Goal: Task Accomplishment & Management: Manage account settings

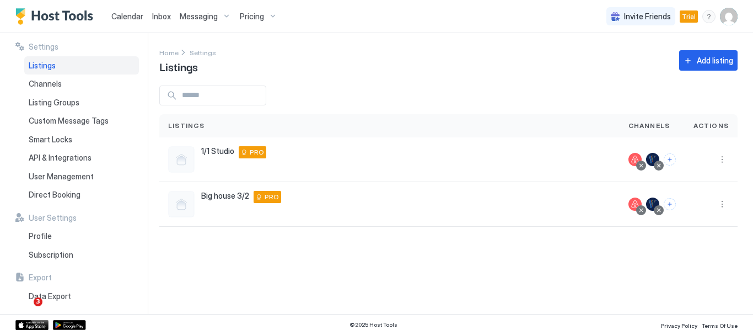
click at [204, 20] on span "Messaging" at bounding box center [199, 17] width 38 height 10
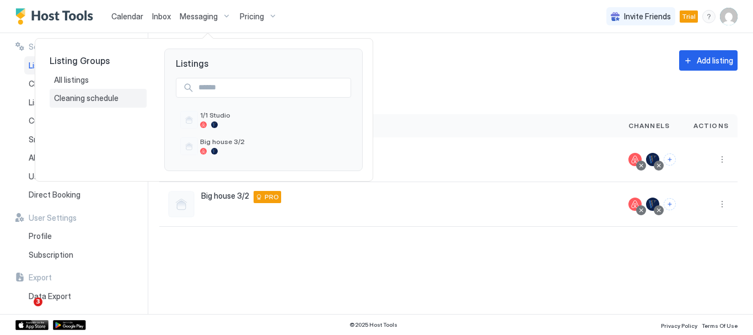
click at [84, 93] on span "Cleaning schedule" at bounding box center [87, 98] width 66 height 10
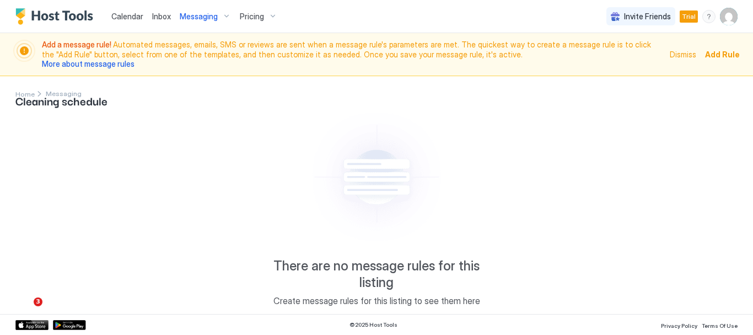
click at [208, 18] on span "Messaging" at bounding box center [199, 17] width 38 height 10
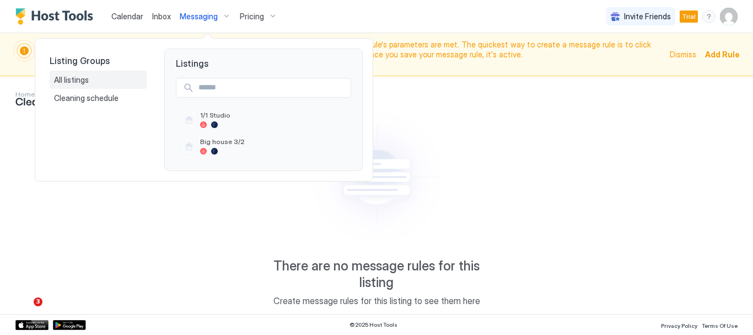
click at [101, 78] on div "All listings" at bounding box center [98, 80] width 88 height 10
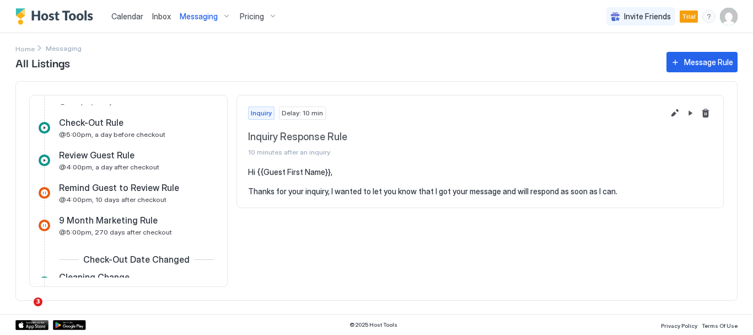
scroll to position [460, 0]
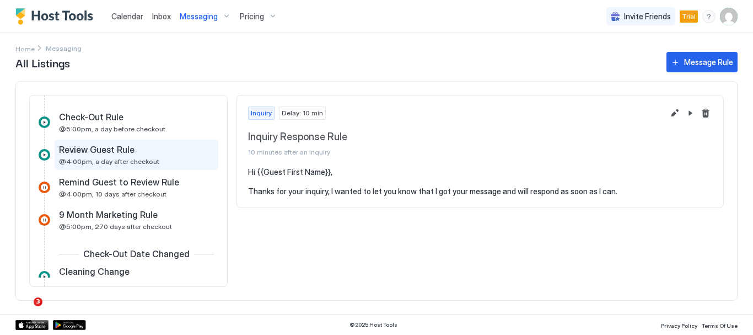
click at [120, 156] on div "Review Guest Rule @4:00pm, a day after checkout" at bounding box center [128, 155] width 139 height 22
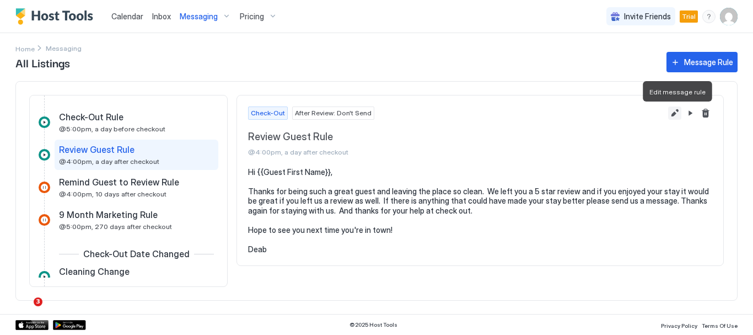
click at [673, 113] on button "Edit message rule" at bounding box center [674, 112] width 13 height 13
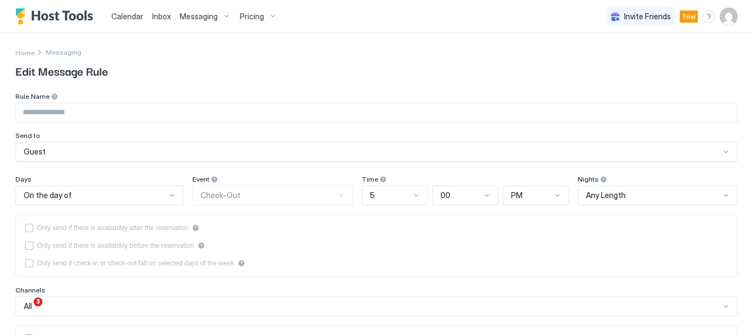
type input "**********"
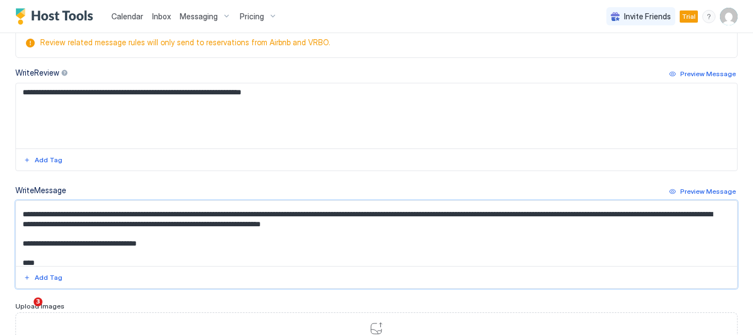
scroll to position [21, 0]
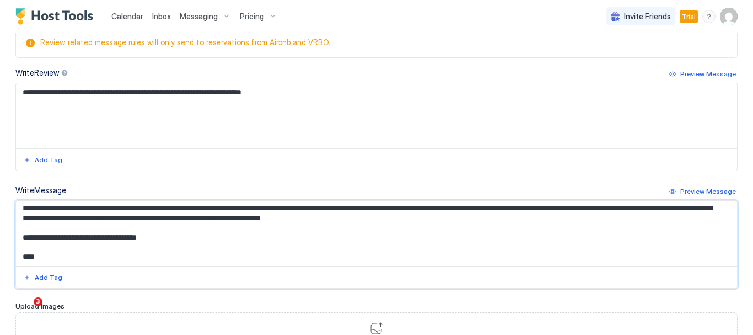
click at [39, 257] on textarea "**********" at bounding box center [372, 233] width 713 height 65
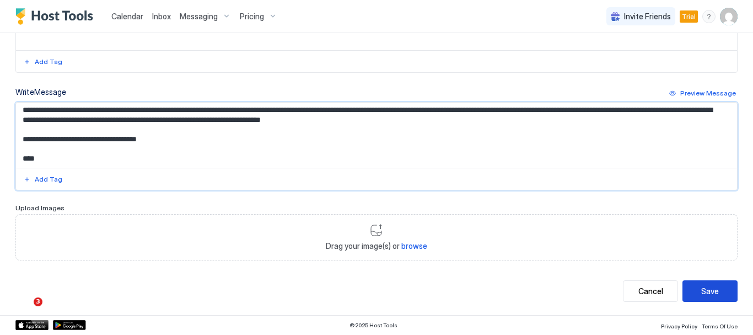
type textarea "**********"
click at [701, 287] on div "Save" at bounding box center [710, 291] width 18 height 12
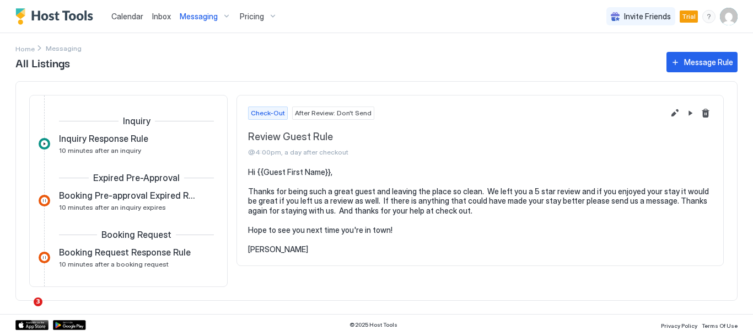
click at [254, 15] on span "Pricing" at bounding box center [252, 17] width 24 height 10
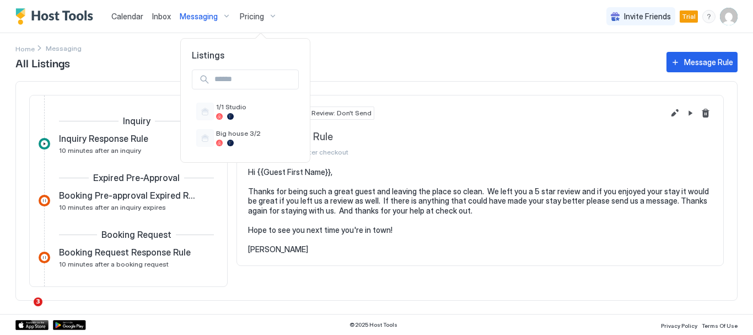
click at [549, 47] on div at bounding box center [376, 167] width 753 height 335
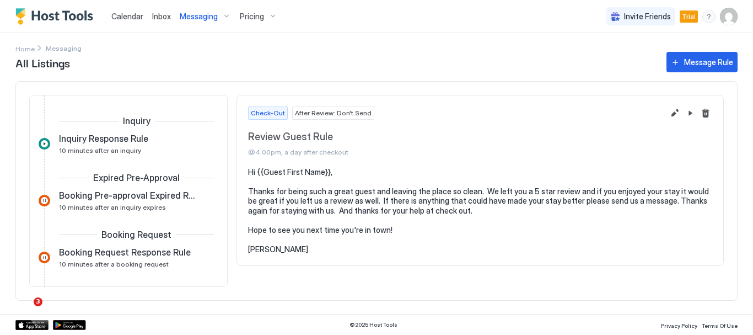
click at [45, 307] on div "All Listings Message Rule Inquiry Inquiry Response Rule 10 minutes after an inq…" at bounding box center [376, 182] width 722 height 264
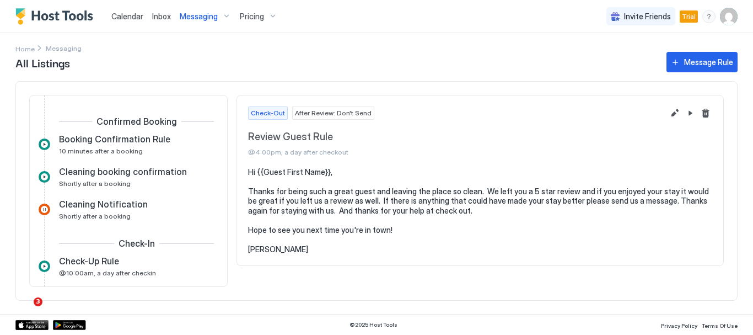
scroll to position [167, 0]
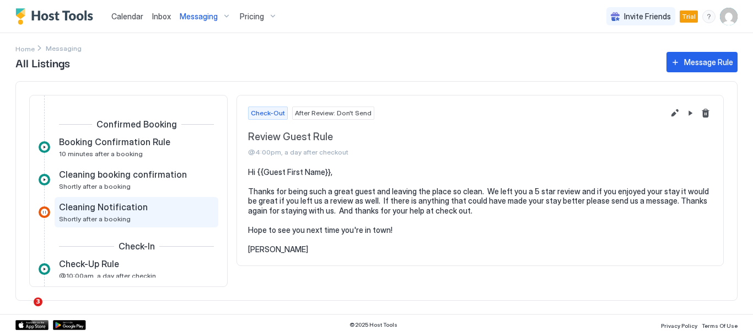
click at [119, 212] on span "Cleaning Notification" at bounding box center [103, 206] width 89 height 11
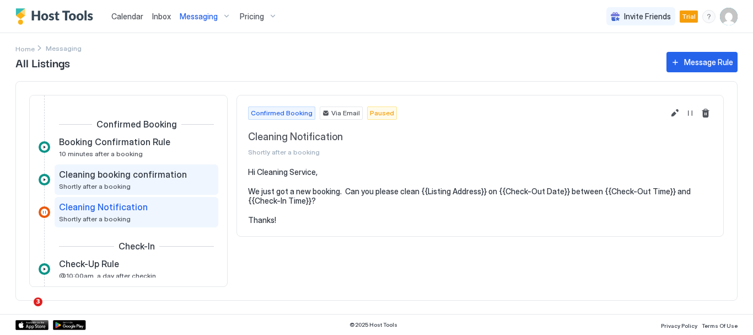
click at [129, 171] on span "Cleaning booking confirmation" at bounding box center [123, 174] width 128 height 11
